Goal: Find specific page/section: Find specific page/section

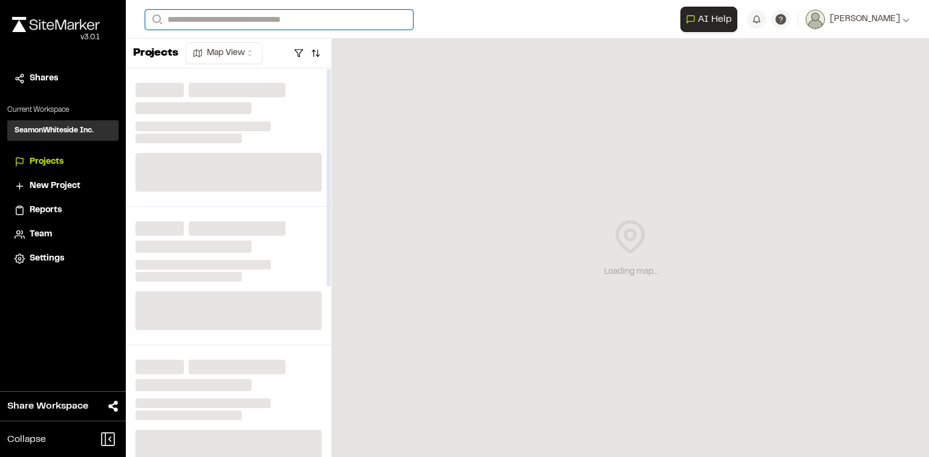
click at [281, 24] on input "Search" at bounding box center [279, 20] width 268 height 20
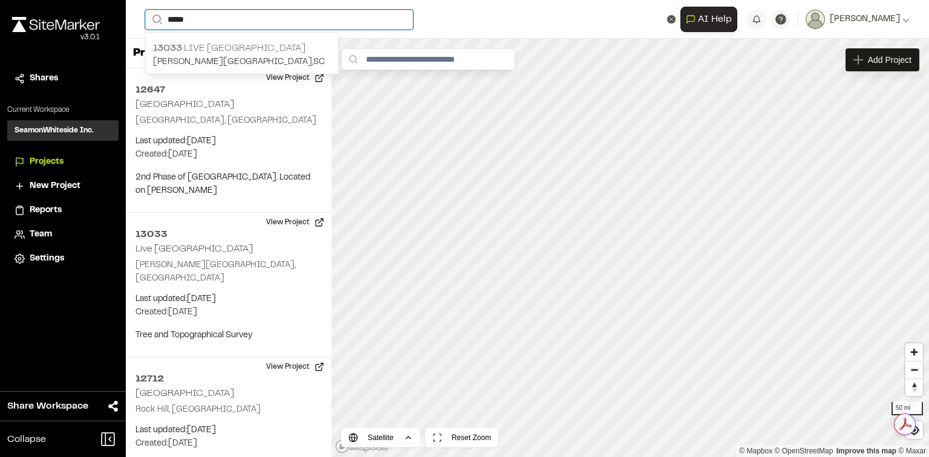
type input "*****"
click at [259, 58] on p "[PERSON_NAME][GEOGRAPHIC_DATA] , [GEOGRAPHIC_DATA]" at bounding box center [242, 62] width 178 height 13
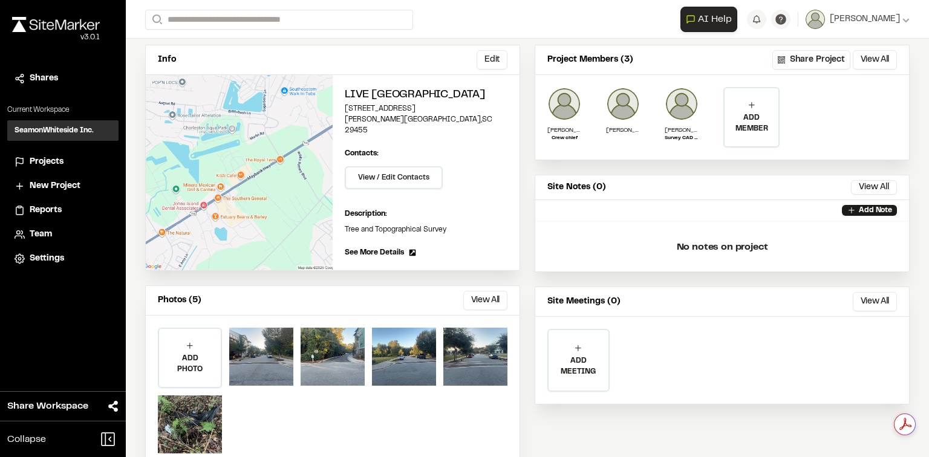
scroll to position [80, 0]
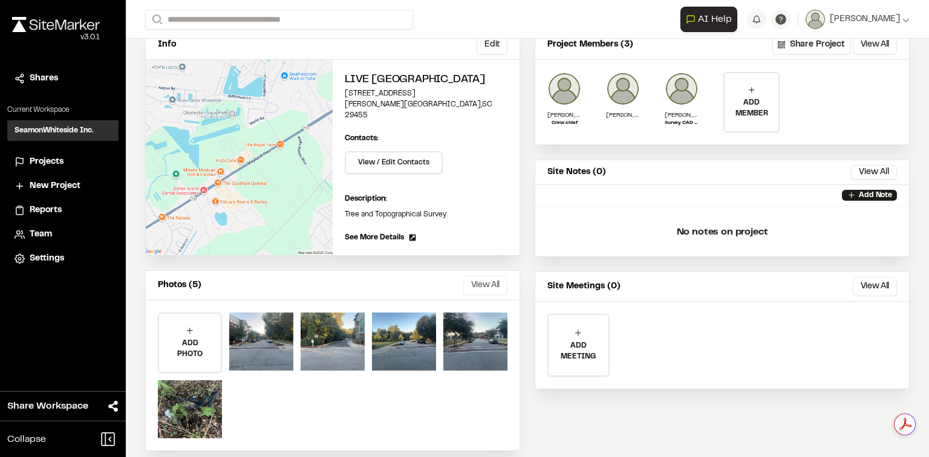
click at [484, 276] on button "View All" at bounding box center [485, 285] width 44 height 19
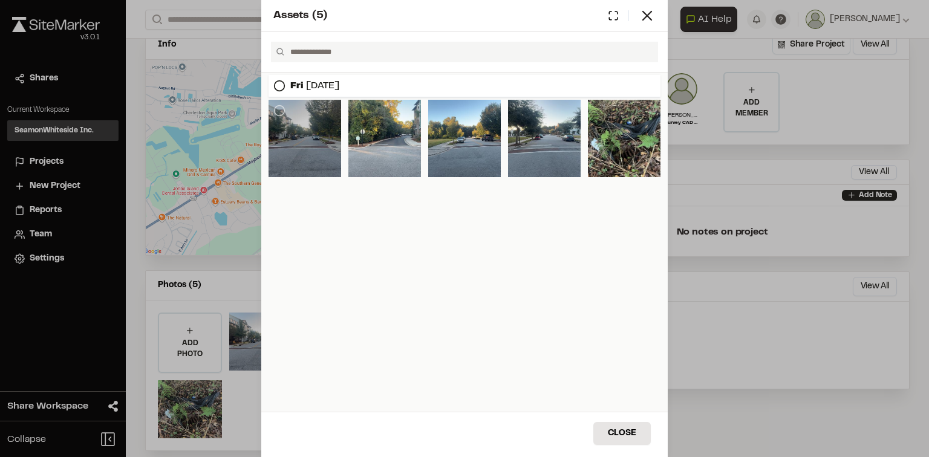
click at [330, 145] on div at bounding box center [305, 138] width 73 height 77
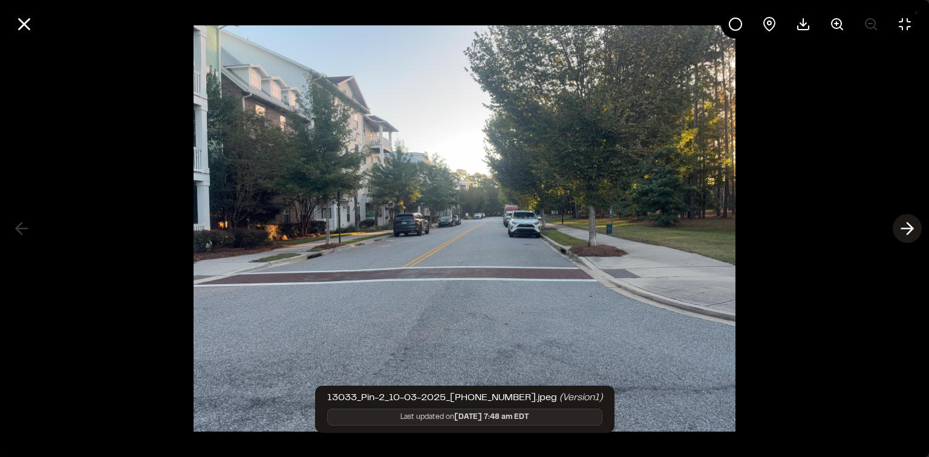
click at [905, 227] on icon at bounding box center [907, 228] width 19 height 21
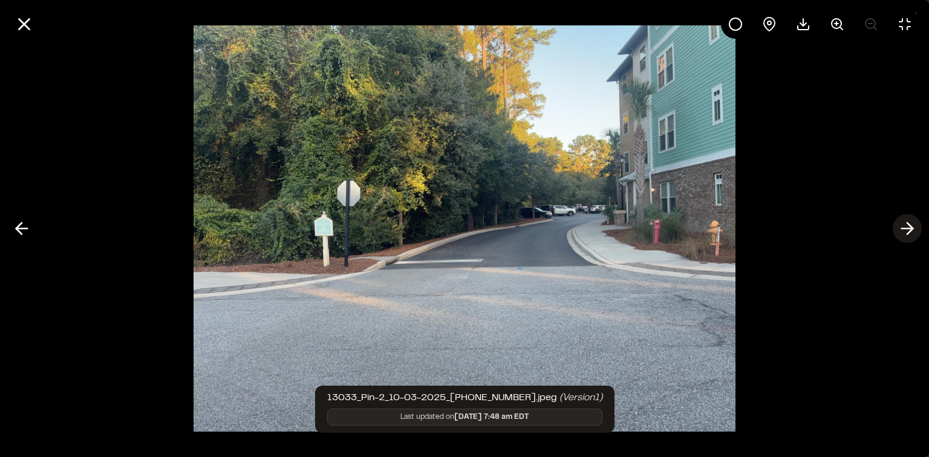
click at [905, 227] on icon at bounding box center [907, 228] width 19 height 21
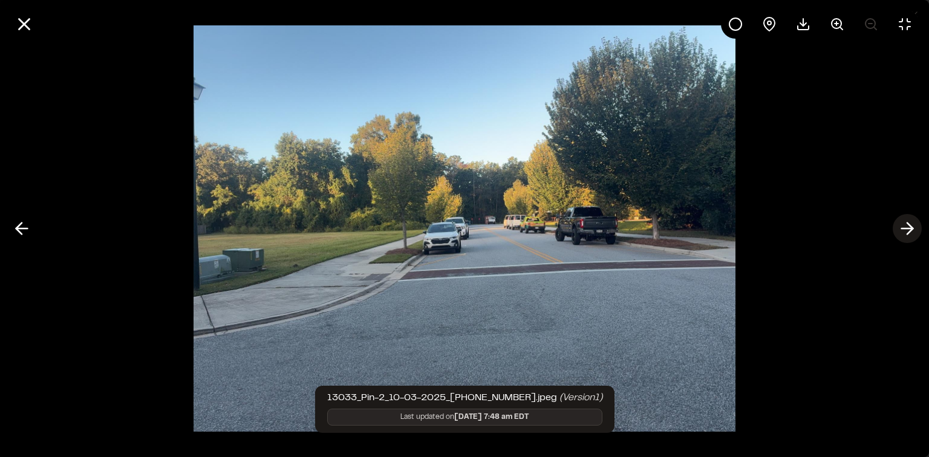
click at [905, 227] on icon at bounding box center [907, 228] width 19 height 21
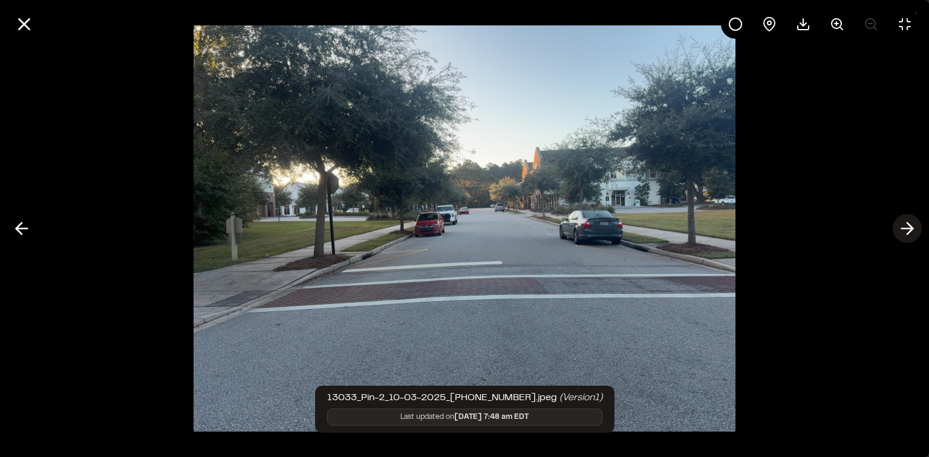
click at [905, 227] on icon at bounding box center [907, 228] width 19 height 21
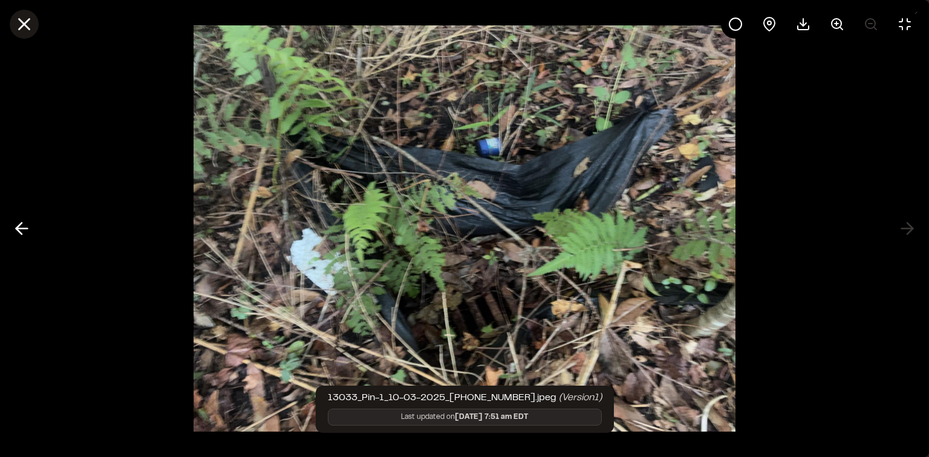
click at [24, 31] on icon at bounding box center [24, 24] width 21 height 21
